Goal: Information Seeking & Learning: Compare options

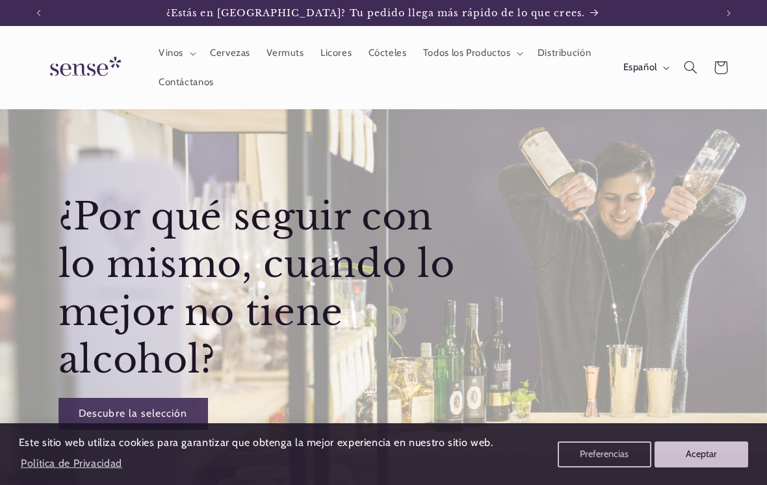
click at [588, 449] on button "Preferencias" at bounding box center [604, 454] width 94 height 26
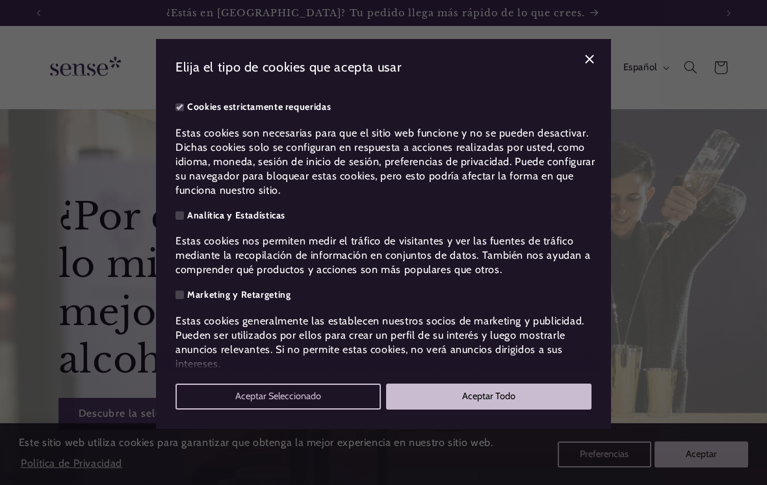
click at [276, 409] on button "Aceptar Seleccionado" at bounding box center [277, 396] width 205 height 26
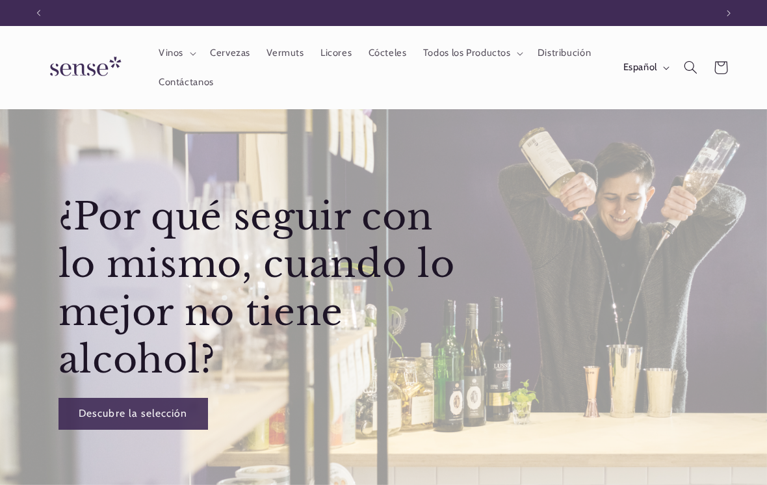
scroll to position [0, 677]
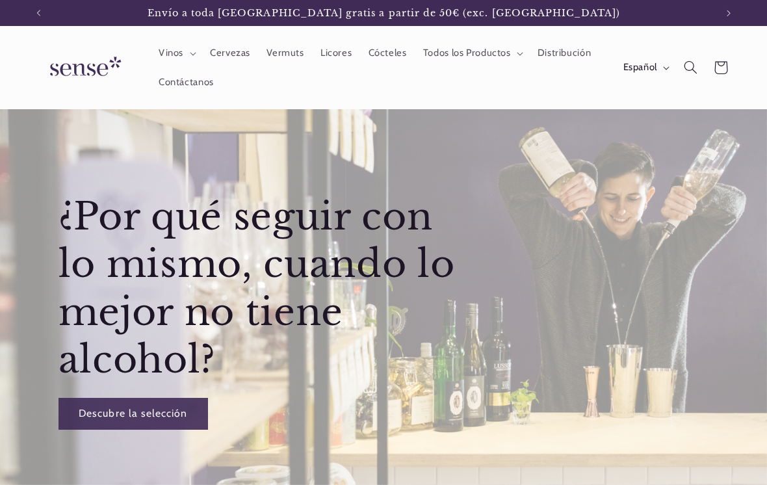
click at [231, 58] on span "Cervezas" at bounding box center [230, 53] width 40 height 12
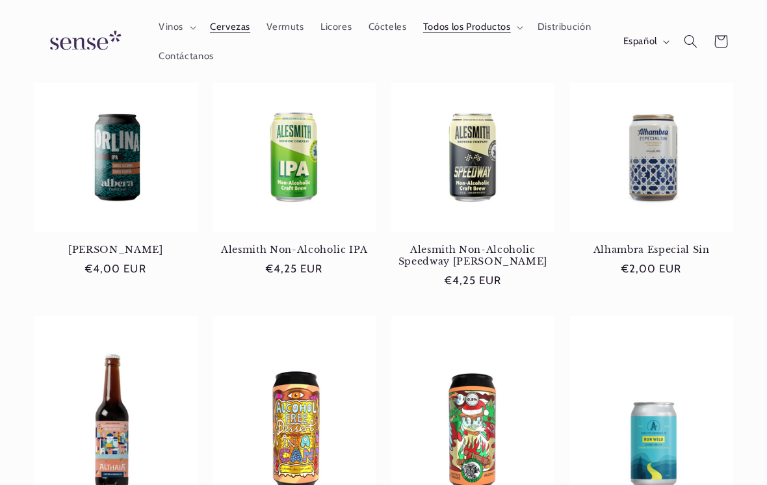
scroll to position [222, 0]
click at [624, 248] on link "Alhambra Especial Sin" at bounding box center [651, 250] width 163 height 12
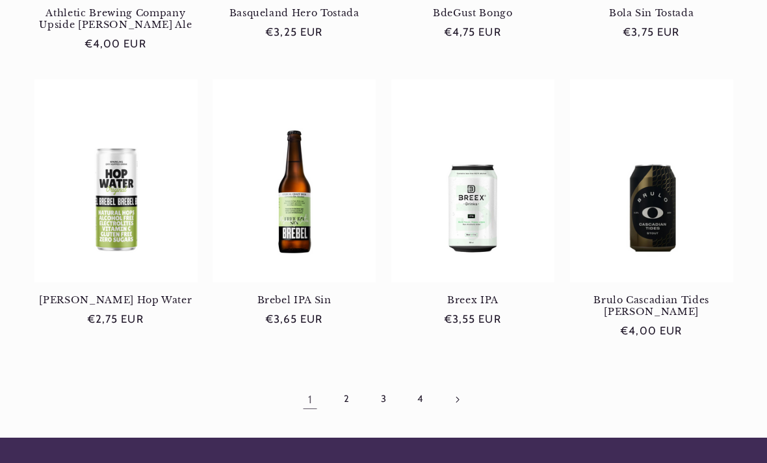
scroll to position [1033, 0]
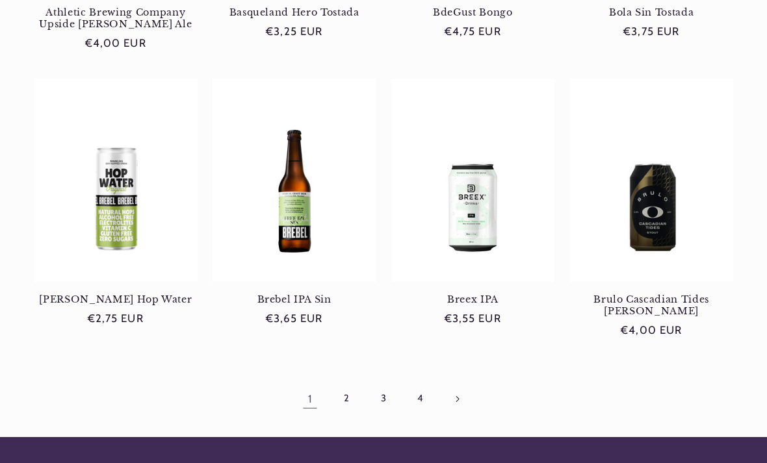
click at [453, 392] on link "Página siguiente" at bounding box center [457, 399] width 30 height 30
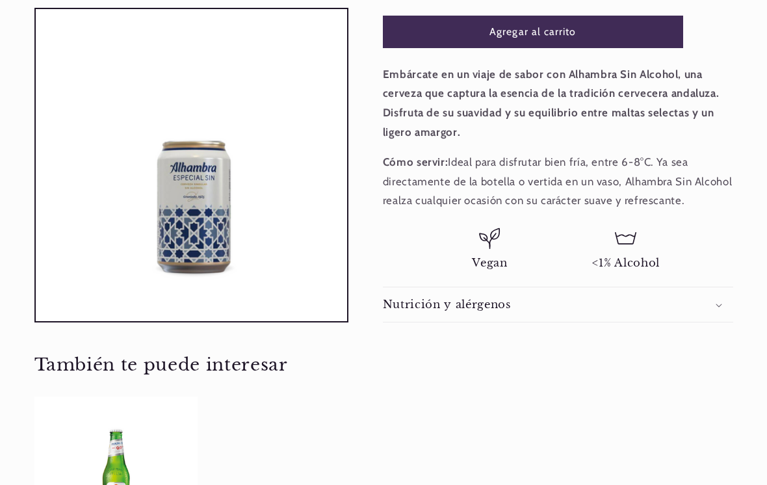
click at [462, 301] on h2 "Nutrición y alérgenos" at bounding box center [447, 305] width 128 height 14
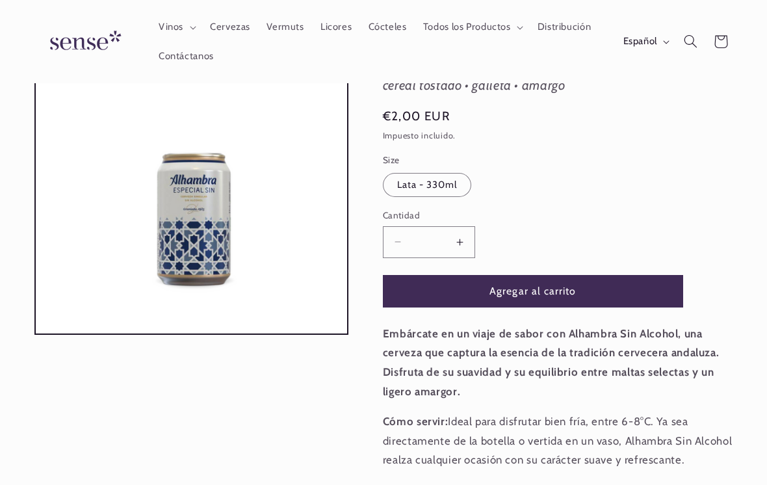
scroll to position [110, 0]
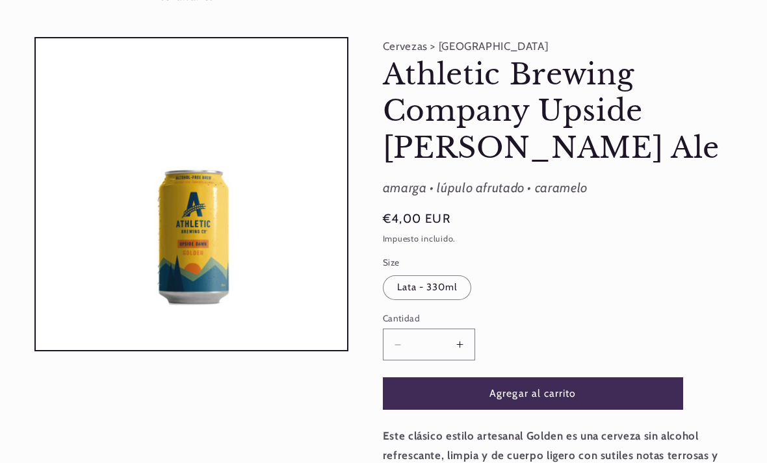
scroll to position [85, 0]
click at [36, 350] on button "Abrir elemento multimedia 1 en una ventana modal" at bounding box center [36, 350] width 0 height 0
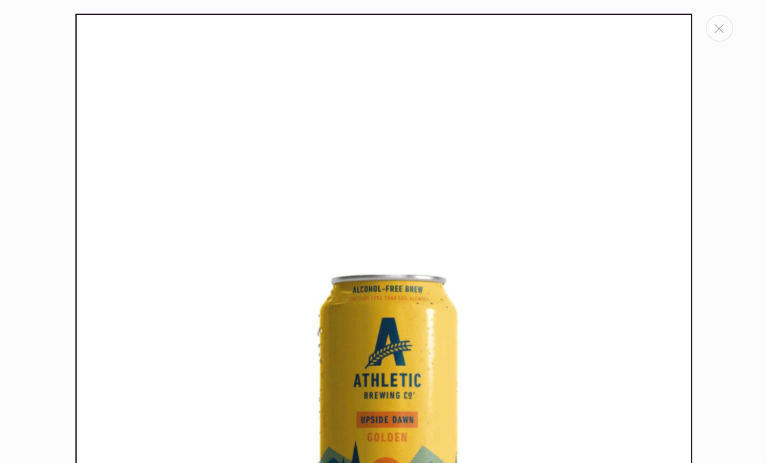
scroll to position [14, 0]
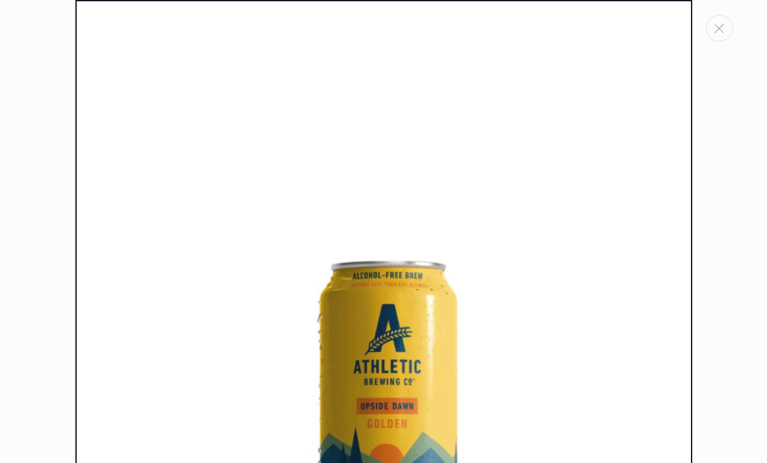
click at [718, 31] on icon "Cerrar" at bounding box center [719, 28] width 10 height 9
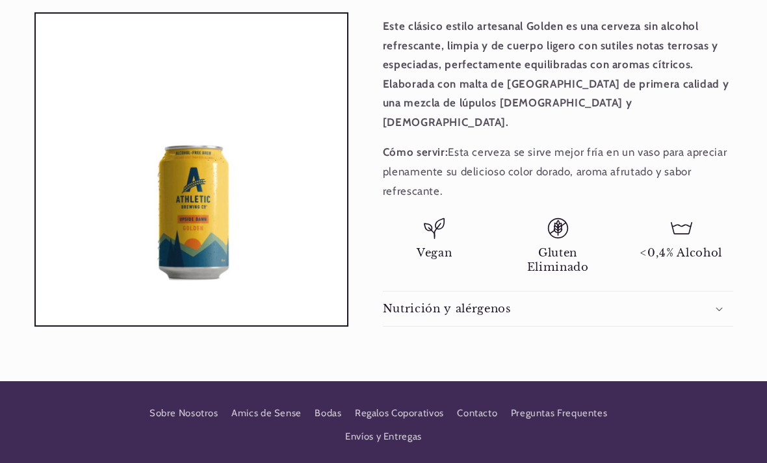
scroll to position [507, 0]
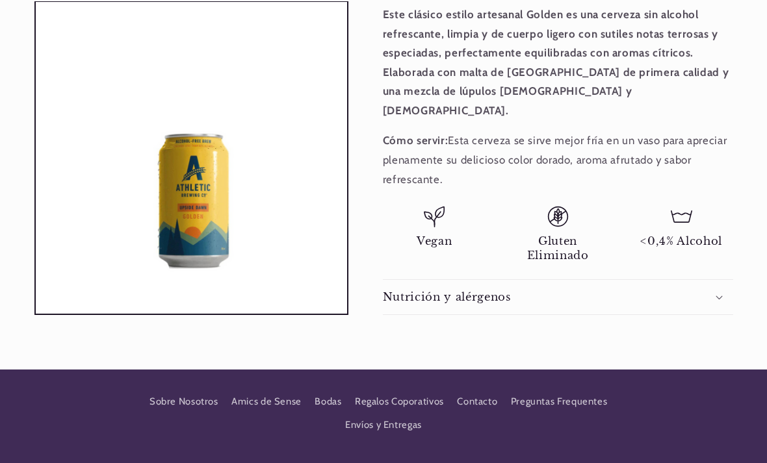
click at [723, 290] on div "Nutrición y alérgenos" at bounding box center [558, 297] width 350 height 14
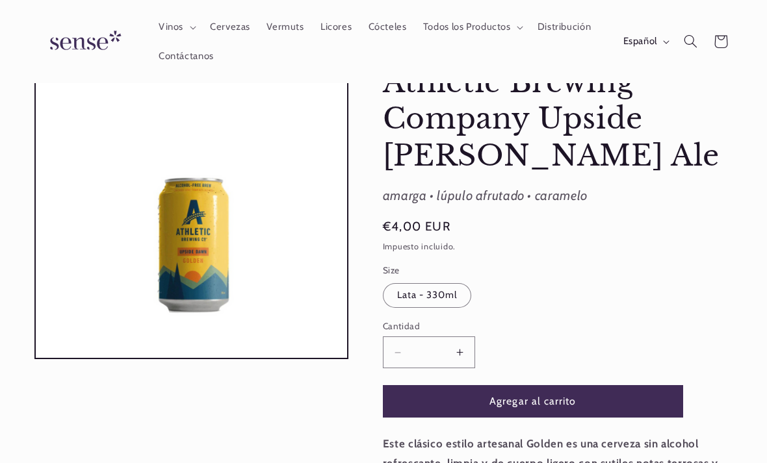
scroll to position [51, 0]
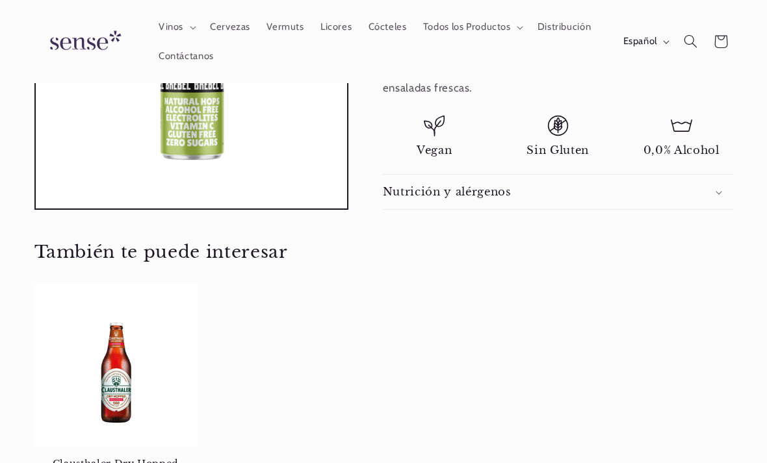
scroll to position [636, 0]
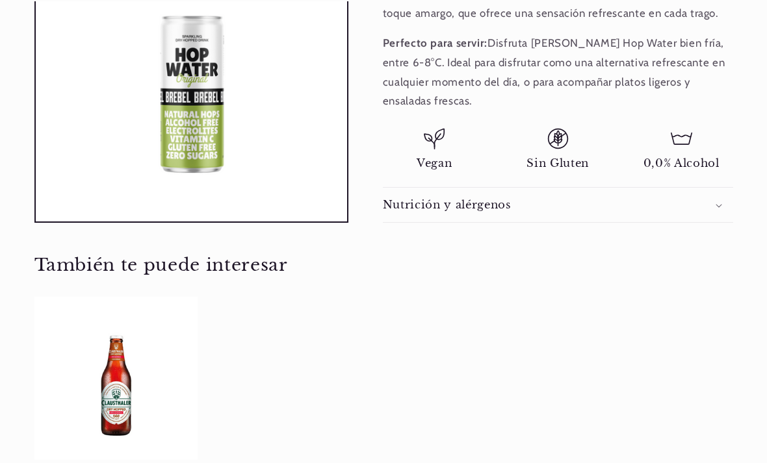
click at [715, 188] on summary "Nutrición y alérgenos" at bounding box center [558, 205] width 350 height 34
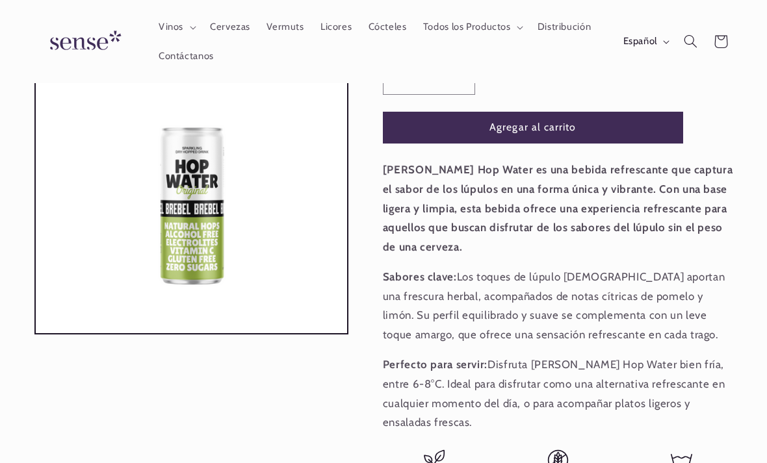
scroll to position [309, 0]
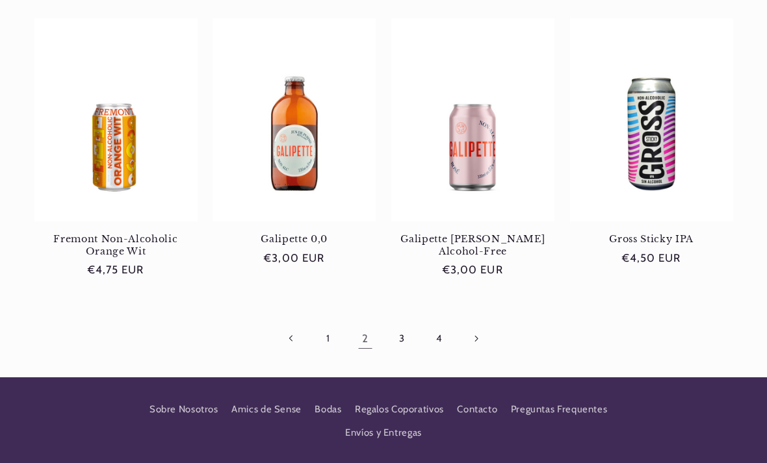
scroll to position [1106, 0]
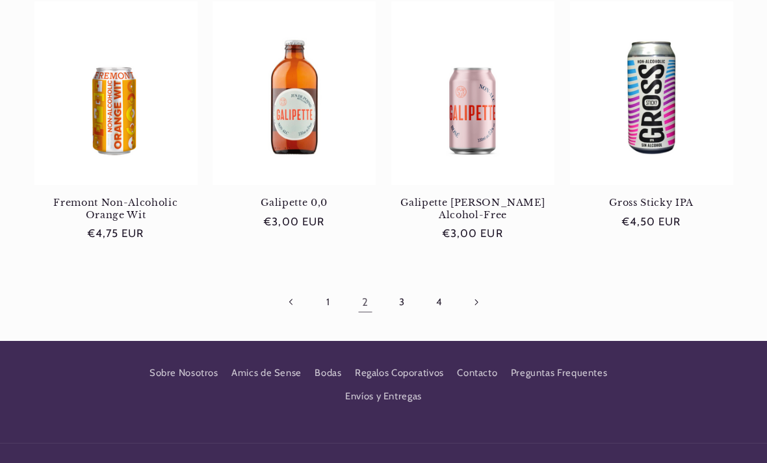
click at [401, 287] on link "3" at bounding box center [402, 302] width 30 height 30
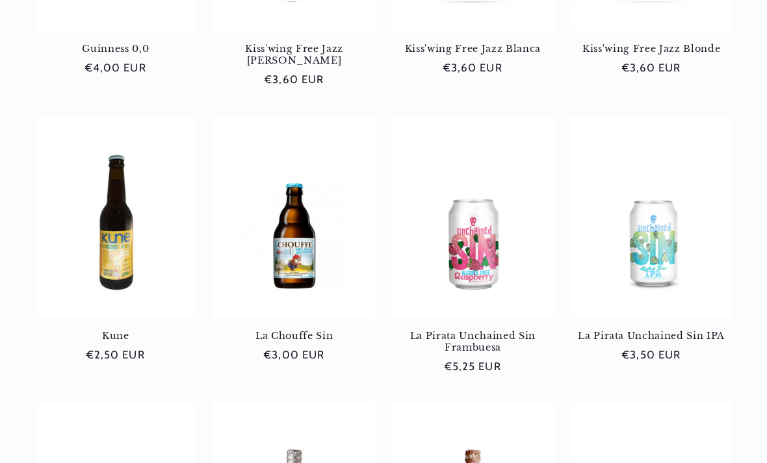
scroll to position [422, 0]
click at [278, 330] on link "La Chouffe Sin" at bounding box center [293, 336] width 163 height 12
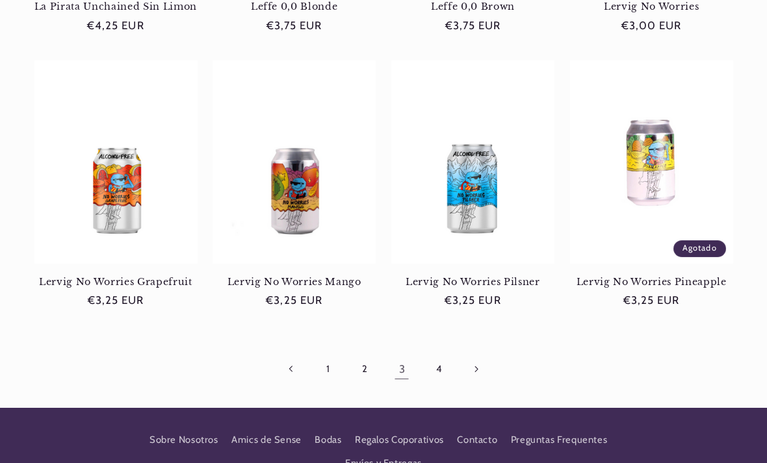
scroll to position [0, 677]
click at [438, 361] on link "4" at bounding box center [439, 369] width 30 height 30
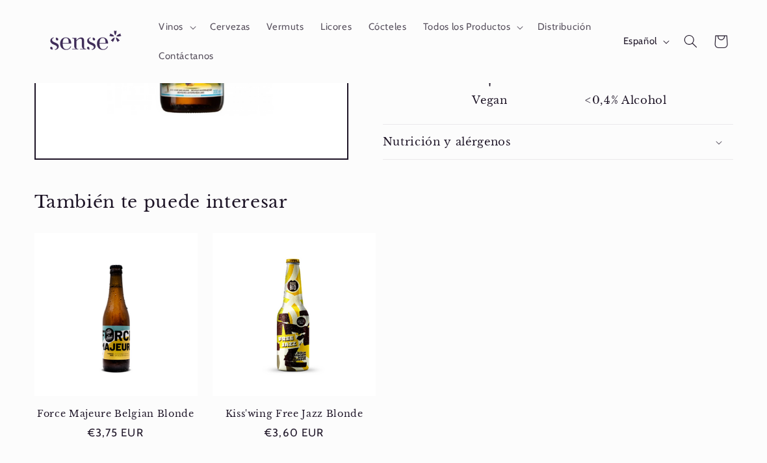
scroll to position [500, 0]
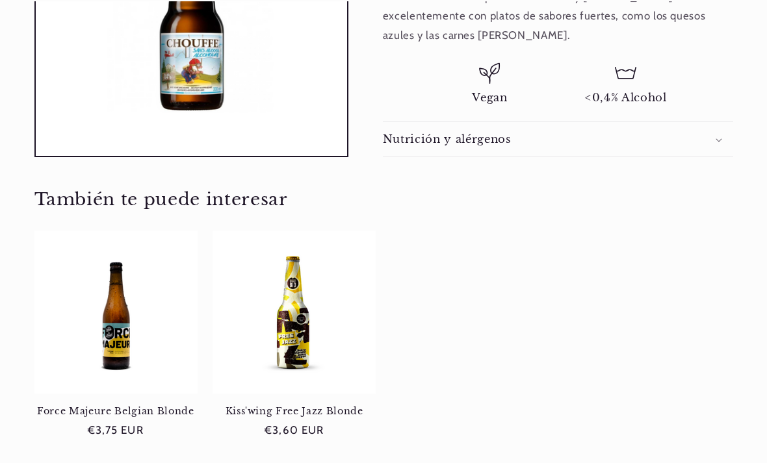
click at [401, 139] on h2 "Nutrición y alérgenos" at bounding box center [447, 140] width 128 height 14
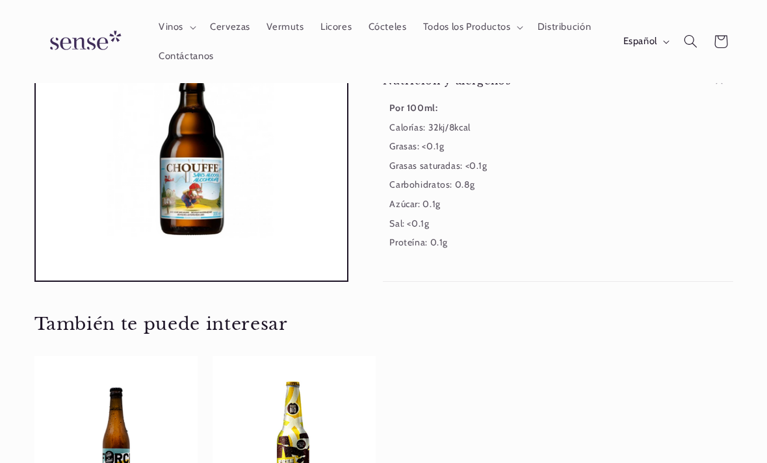
scroll to position [558, 0]
click at [36, 281] on button "Abrir elemento multimedia 1 en una ventana modal" at bounding box center [36, 281] width 0 height 0
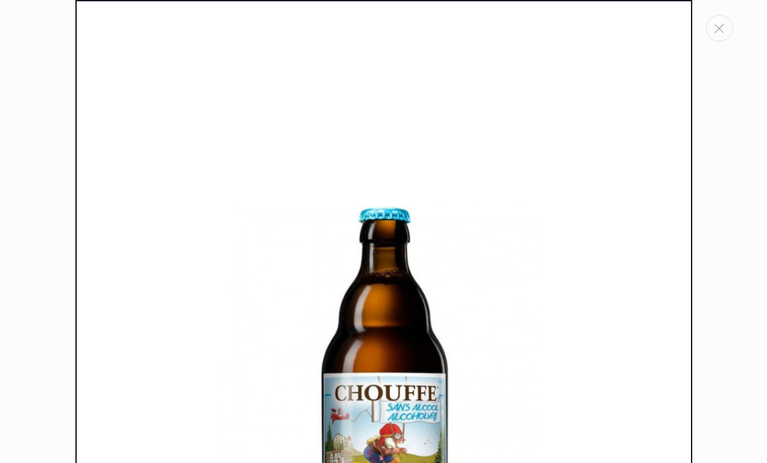
scroll to position [34, 0]
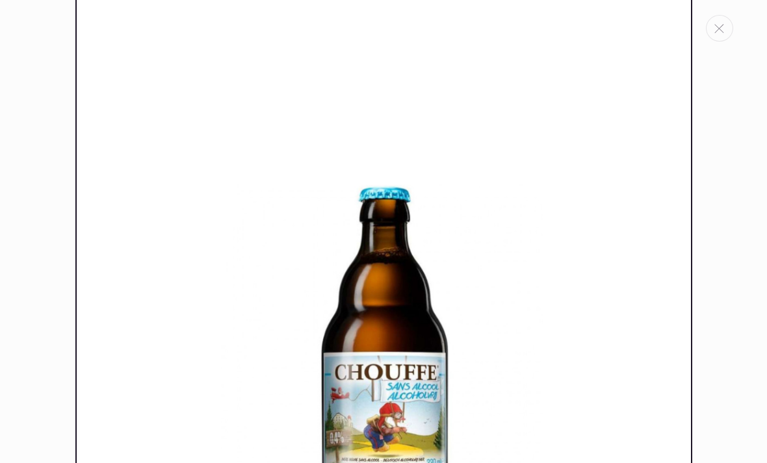
click at [21, 144] on div "Galería multimedia" at bounding box center [383, 231] width 767 height 463
click at [711, 23] on button "Cerrar" at bounding box center [718, 28] width 27 height 27
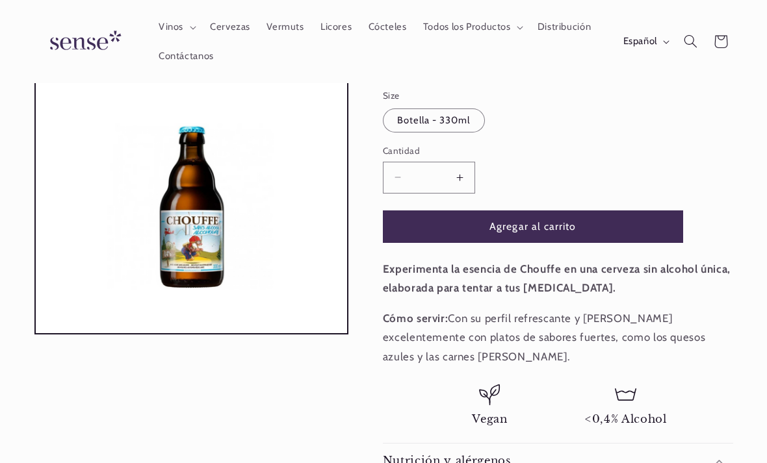
scroll to position [175, 0]
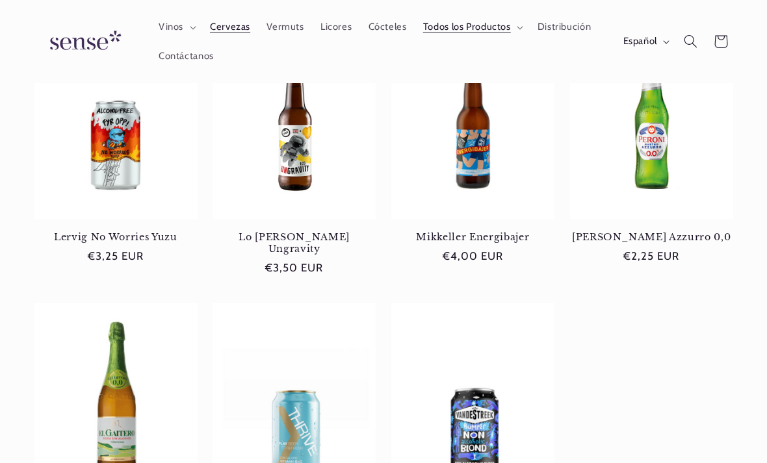
scroll to position [234, 0]
click at [72, 240] on link "Lervig No Worries Yuzu" at bounding box center [115, 237] width 163 height 12
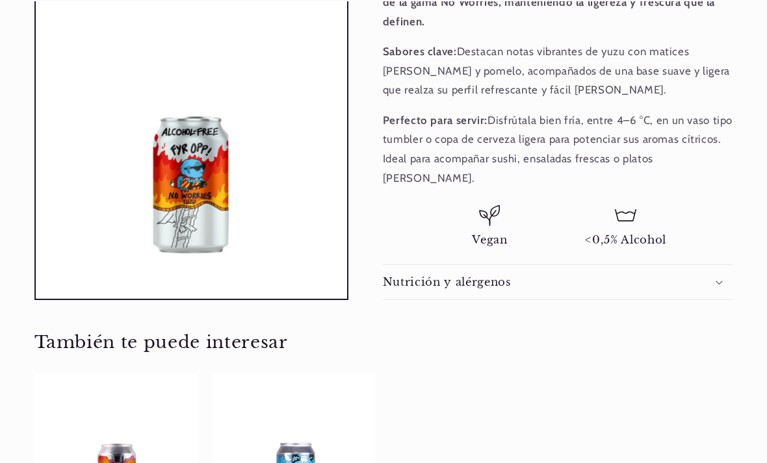
scroll to position [540, 0]
click at [414, 275] on h2 "Nutrición y alérgenos" at bounding box center [447, 282] width 128 height 14
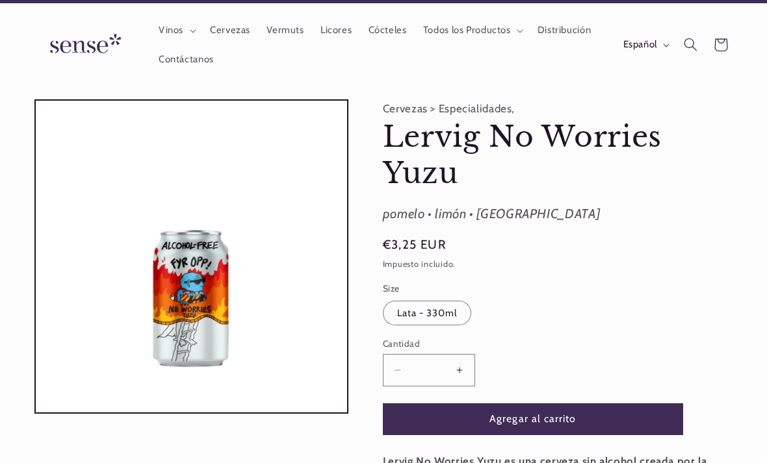
scroll to position [0, 677]
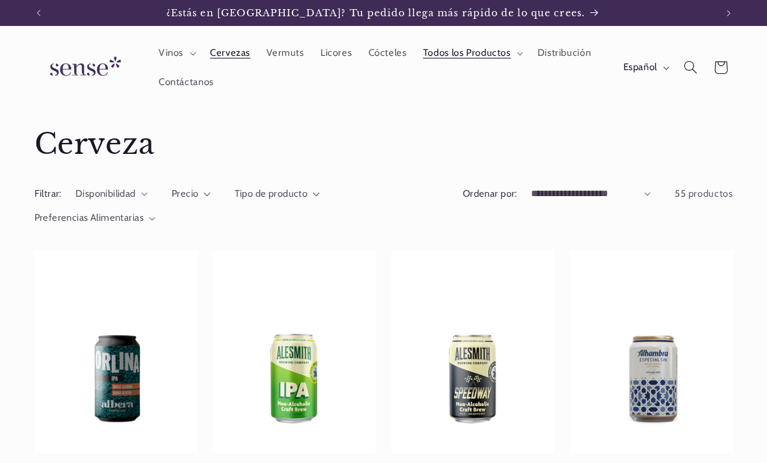
scroll to position [647, 0]
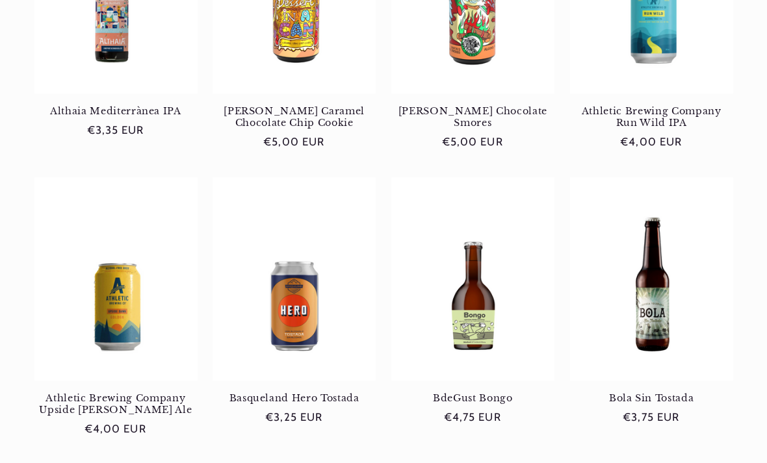
click at [264, 399] on link "Basqueland Hero Tostada" at bounding box center [293, 398] width 163 height 12
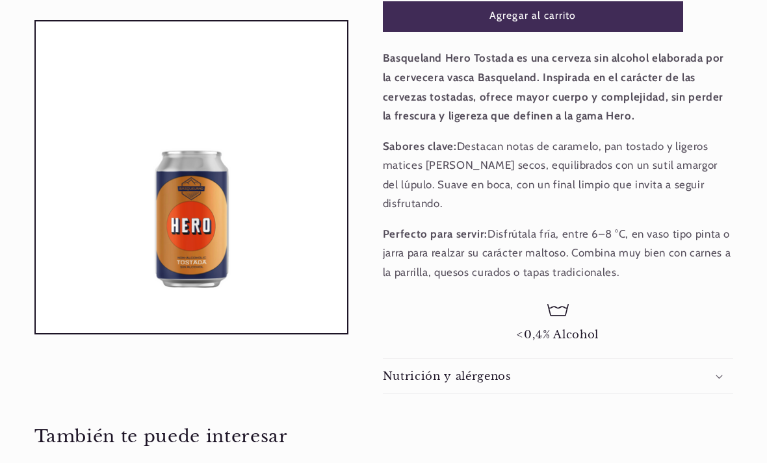
scroll to position [426, 0]
click at [482, 365] on summary "Nutrición y alérgenos" at bounding box center [558, 376] width 350 height 34
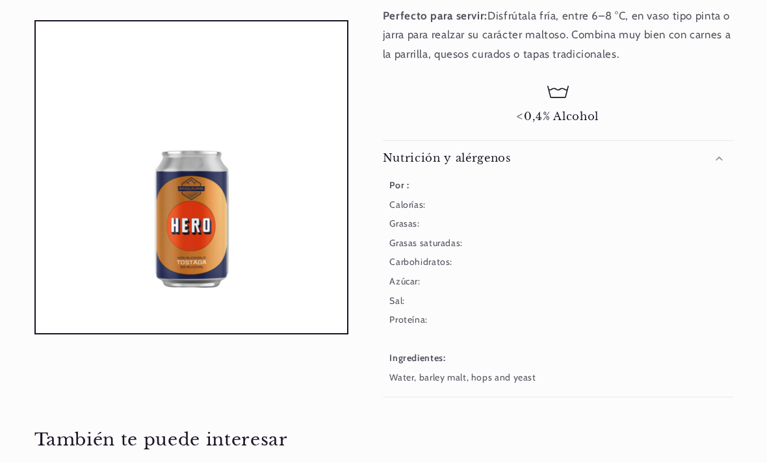
click at [36, 333] on button "Abrir elemento multimedia 1 en una ventana modal" at bounding box center [36, 333] width 0 height 0
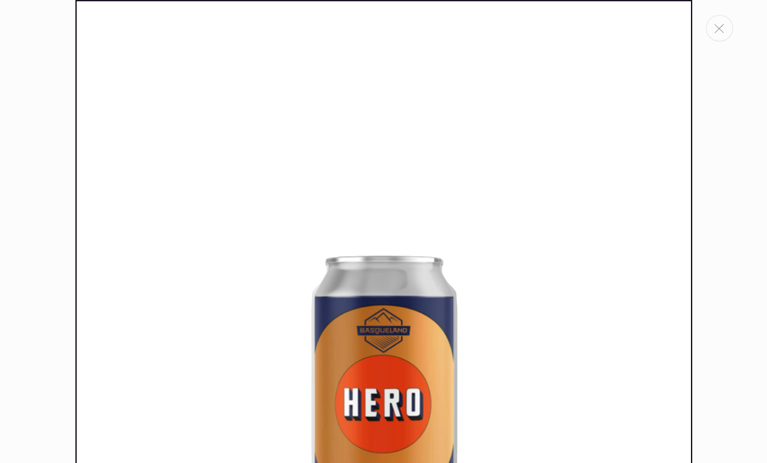
scroll to position [0, 677]
click at [717, 35] on button "Cerrar" at bounding box center [718, 28] width 27 height 27
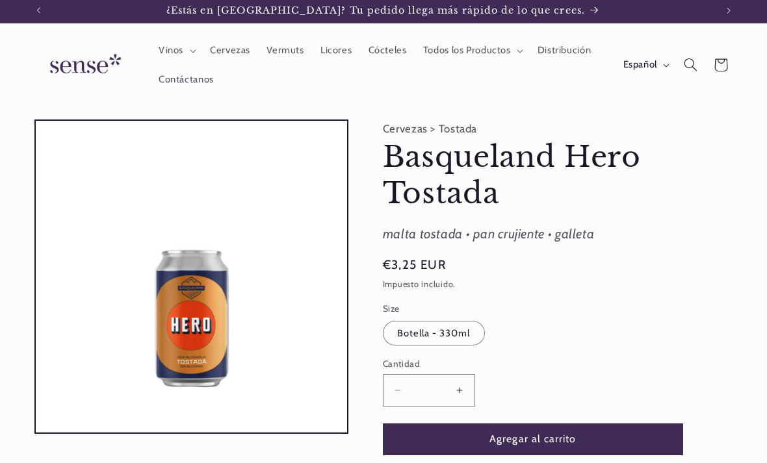
scroll to position [0, 0]
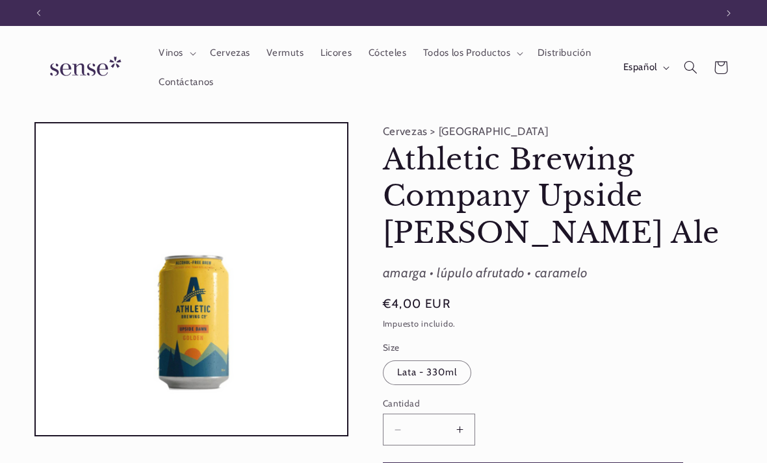
scroll to position [0, 677]
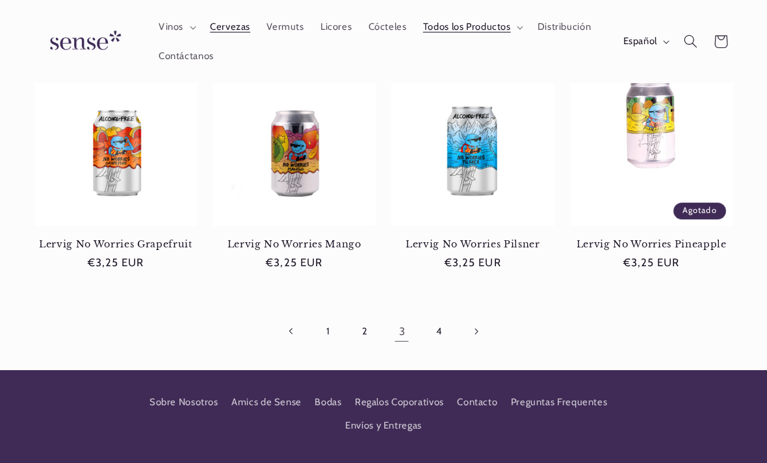
scroll to position [0, 677]
click at [80, 238] on link "Lervig No Worries Grapefruit" at bounding box center [115, 244] width 163 height 12
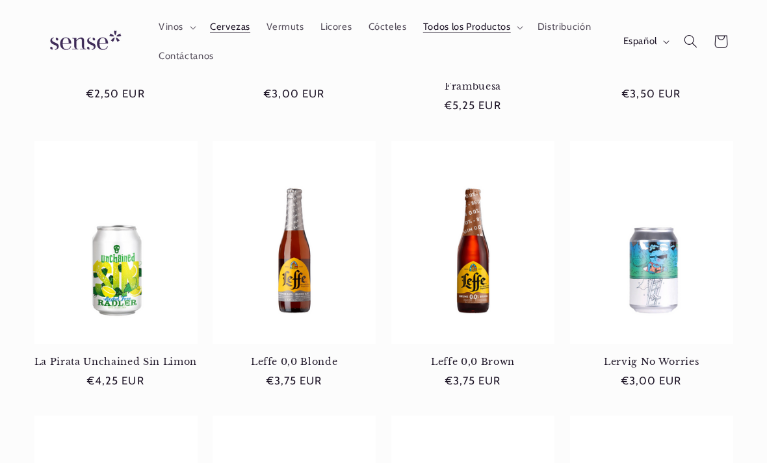
scroll to position [678, 0]
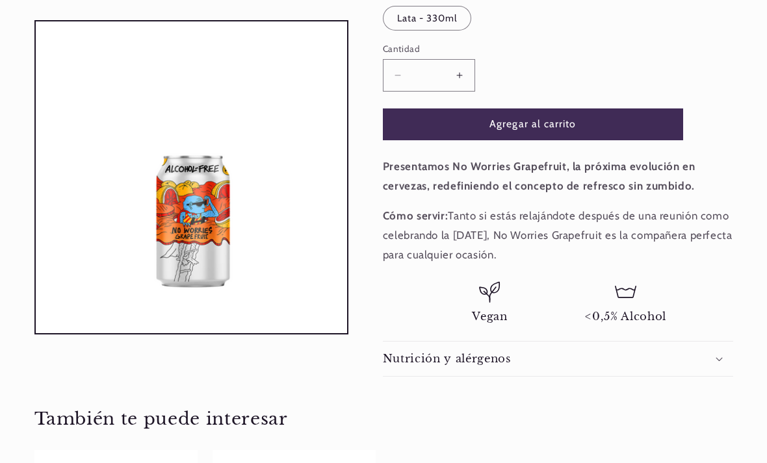
scroll to position [318, 0]
click at [731, 357] on div "Nutrición y alérgenos" at bounding box center [558, 359] width 350 height 14
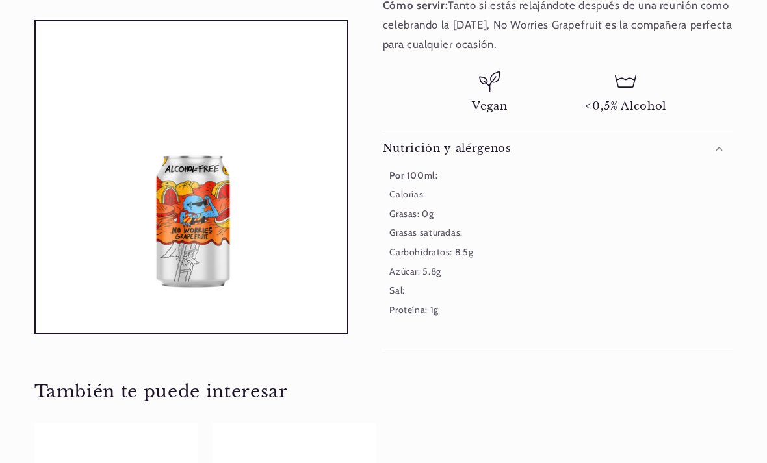
scroll to position [626, 0]
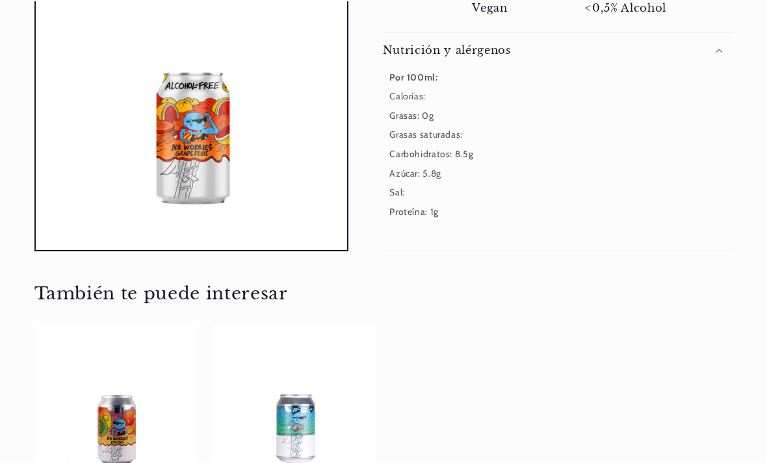
click at [36, 251] on button "Abrir elemento multimedia 1 en una ventana modal" at bounding box center [36, 251] width 0 height 0
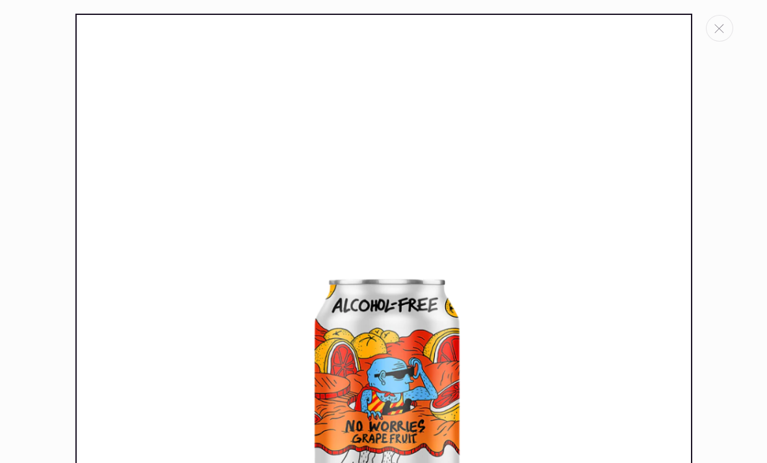
scroll to position [0, 0]
click at [723, 34] on button "Cerrar" at bounding box center [718, 28] width 27 height 27
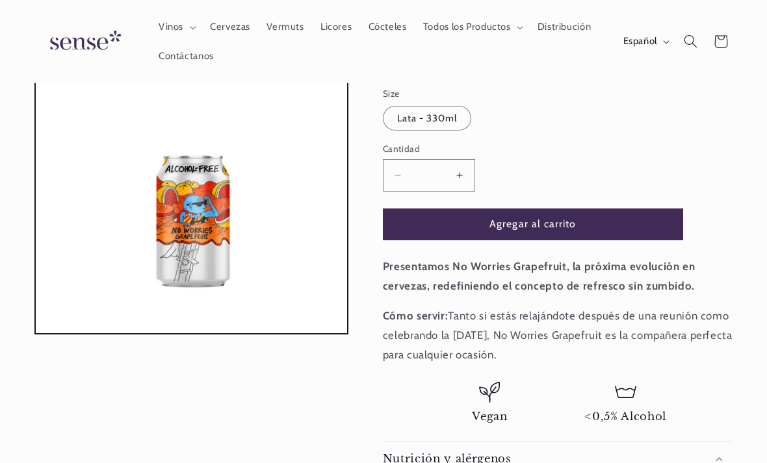
scroll to position [193, 0]
